Goal: Check status

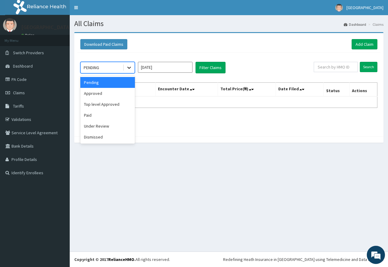
click at [127, 68] on icon at bounding box center [129, 68] width 6 height 6
click at [89, 117] on div "Paid" at bounding box center [107, 115] width 55 height 11
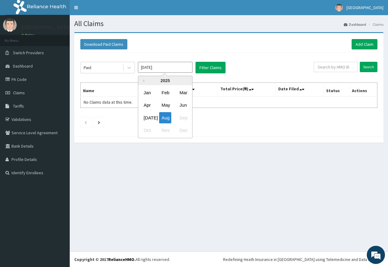
click at [178, 69] on input "[DATE]" at bounding box center [165, 67] width 55 height 11
drag, startPoint x: 148, startPoint y: 117, endPoint x: 160, endPoint y: 108, distance: 14.9
click at [148, 118] on div "Jul" at bounding box center [147, 117] width 12 height 11
type input "Jun 2025"
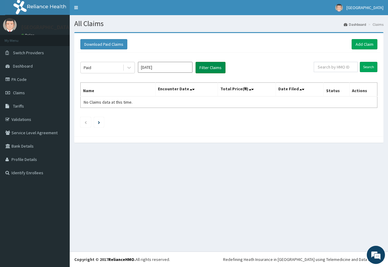
click at [209, 68] on button "Filter Claims" at bounding box center [211, 68] width 30 height 12
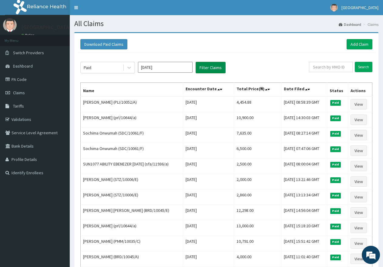
click at [209, 65] on button "Filter Claims" at bounding box center [211, 68] width 30 height 12
